Goal: Complete application form: Complete application form

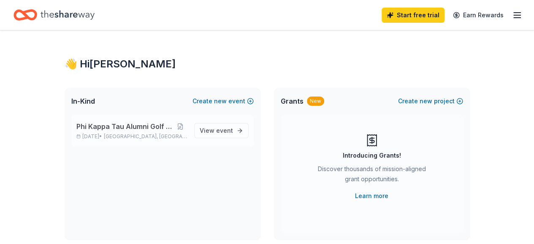
click at [108, 129] on span "Phi Kappa Tau Alumni Golf Scramble" at bounding box center [124, 126] width 97 height 10
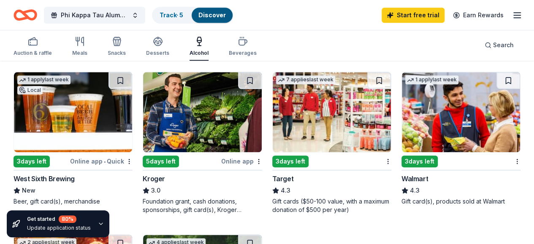
scroll to position [392, 0]
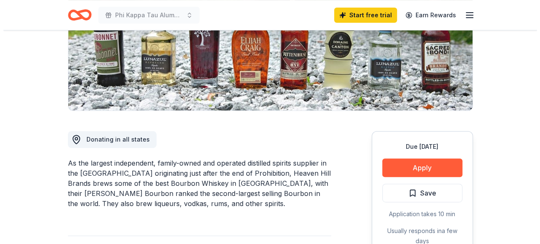
scroll to position [146, 0]
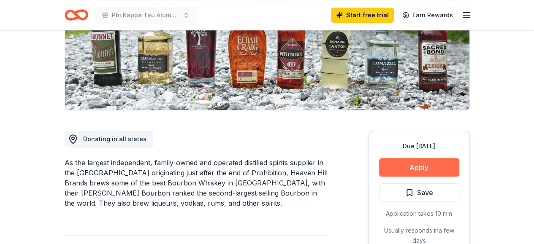
click at [404, 164] on button "Apply" at bounding box center [419, 167] width 80 height 19
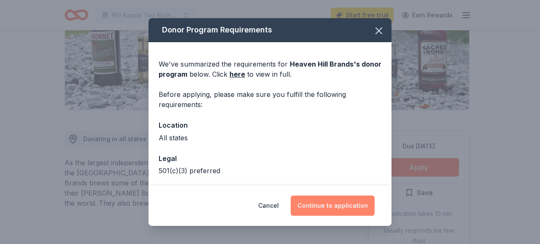
click at [312, 205] on button "Continue to application" at bounding box center [333, 206] width 84 height 20
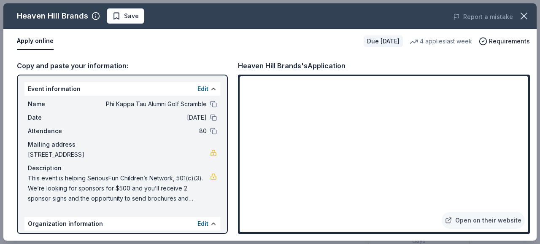
scroll to position [82, 0]
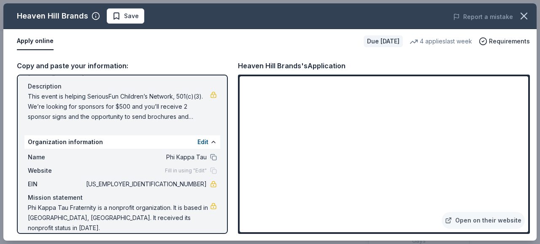
click at [131, 99] on span "This event is helping SeriousFun Children’s Network, 501(c)(3). We’re looking f…" at bounding box center [119, 107] width 182 height 30
click at [133, 109] on span "This event is helping SeriousFun Children’s Network, 501(c)(3). We’re looking f…" at bounding box center [119, 107] width 182 height 30
click at [202, 143] on div "Edit" at bounding box center [206, 142] width 19 height 10
click at [213, 141] on div "Organization information Edit" at bounding box center [122, 141] width 196 height 13
click at [210, 142] on button at bounding box center [213, 142] width 7 height 7
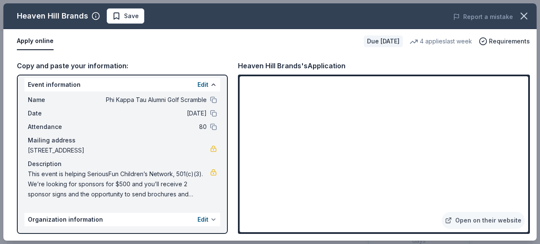
scroll to position [4, 0]
click at [121, 192] on span "This event is helping SeriousFun Children’s Network, 501(c)(3). We’re looking f…" at bounding box center [119, 184] width 182 height 30
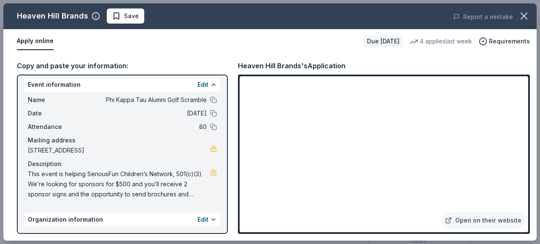
scroll to position [0, 0]
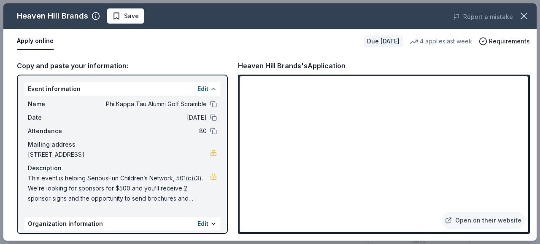
click at [210, 88] on button at bounding box center [213, 89] width 7 height 7
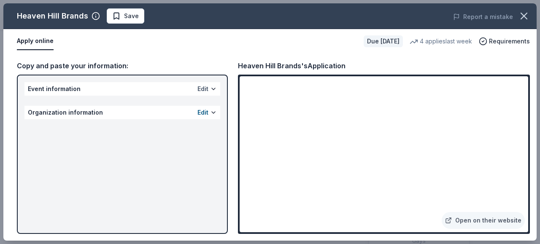
click at [204, 92] on button "Edit" at bounding box center [202, 89] width 11 height 10
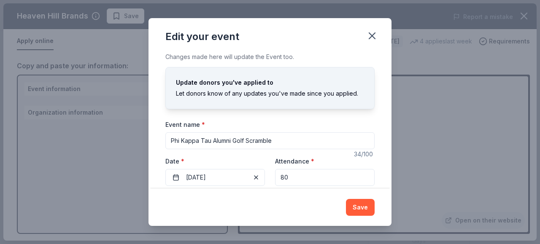
click at [250, 138] on input "Phi Kappa Tau Alumni Golf Scramble" at bounding box center [269, 140] width 209 height 17
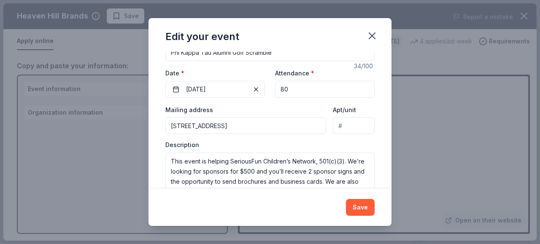
scroll to position [102, 0]
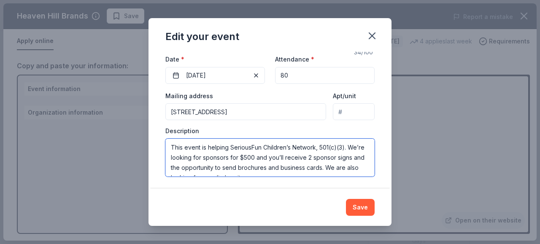
click at [262, 153] on textarea "This event is helping SeriousFun Children’s Network, 501(c)(3). We’re looking f…" at bounding box center [269, 158] width 209 height 38
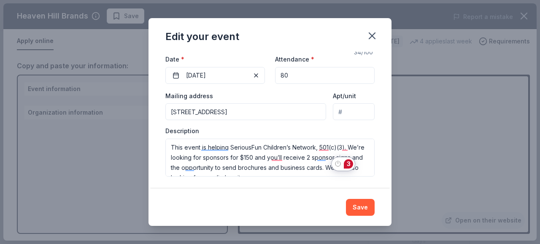
click at [332, 157] on div "3" at bounding box center [343, 163] width 23 height 13
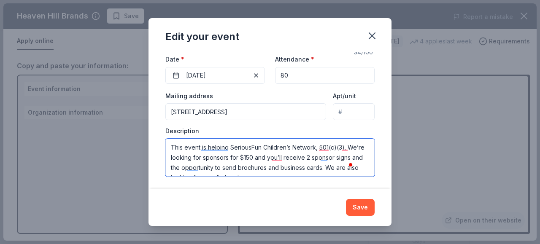
click at [326, 156] on textarea "This event is helping SeriousFun Children’s Network, 501(c)(3). We’re looking f…" at bounding box center [269, 158] width 209 height 38
click at [185, 164] on textarea "This event is helping SeriousFun Children’s Network, 501(c)(3). We’re looking f…" at bounding box center [269, 158] width 209 height 38
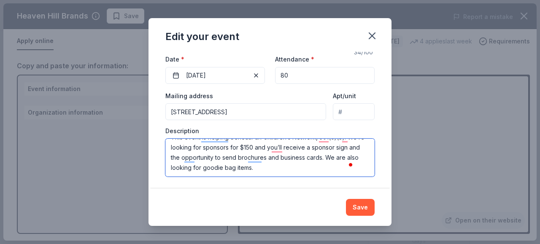
scroll to position [10, 0]
type textarea "This event is helping SeriousFun Children’s Network, 501(c)(3). We’re looking f…"
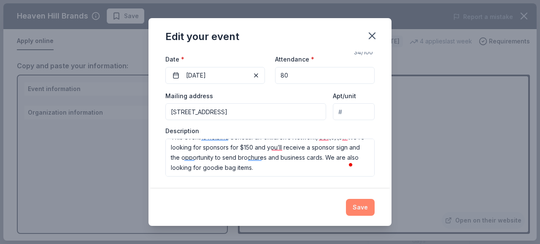
click at [361, 206] on button "Save" at bounding box center [360, 207] width 29 height 17
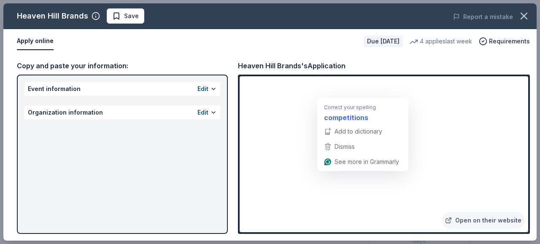
click at [367, 121] on strong "competitions" at bounding box center [346, 117] width 44 height 11
click at [352, 121] on strong "competitions" at bounding box center [346, 117] width 44 height 11
click at [359, 102] on div "Correct your spelling competitions" at bounding box center [362, 112] width 81 height 24
